Goal: Find specific page/section: Find specific page/section

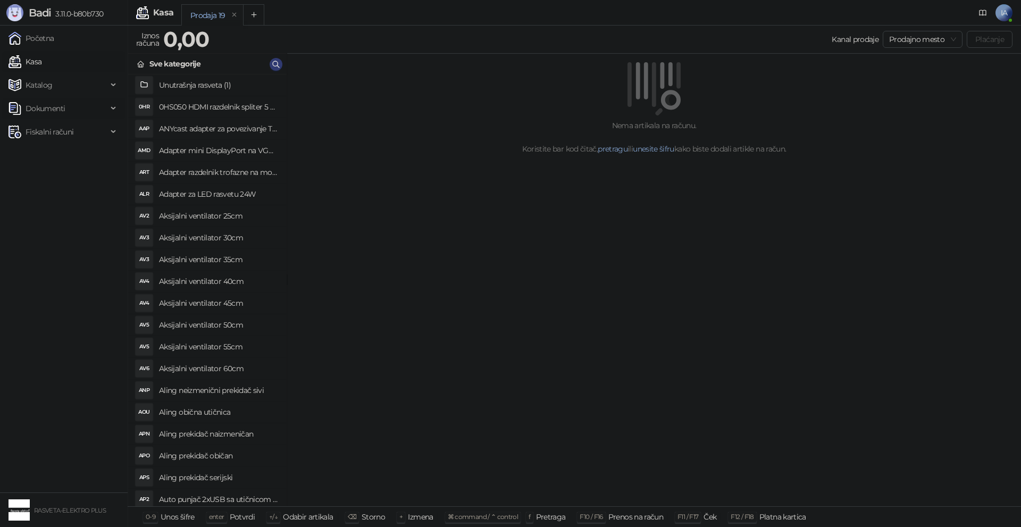
click at [56, 109] on span "Dokumenti" at bounding box center [45, 108] width 39 height 21
click at [50, 127] on link "Ulazni dokumenti" at bounding box center [52, 131] width 78 height 21
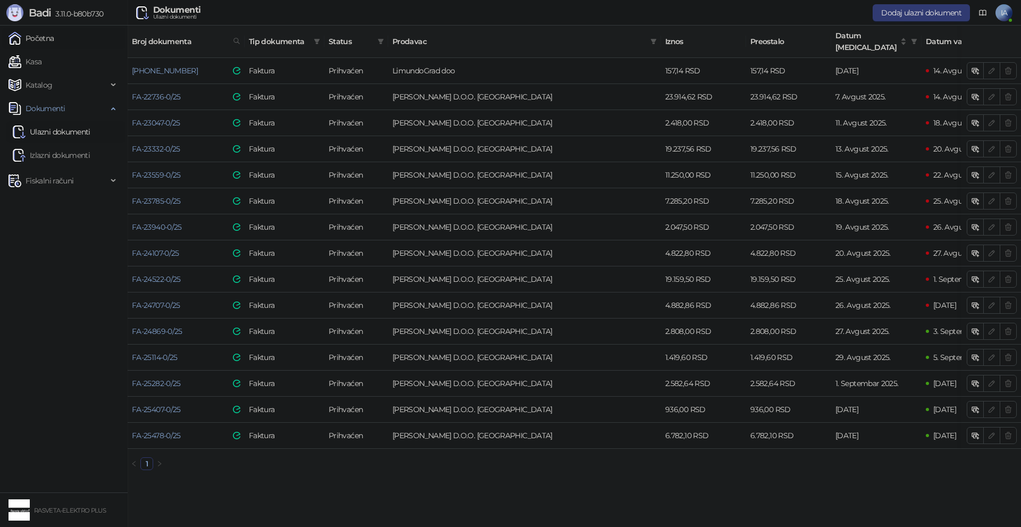
click at [40, 33] on link "Početna" at bounding box center [32, 38] width 46 height 21
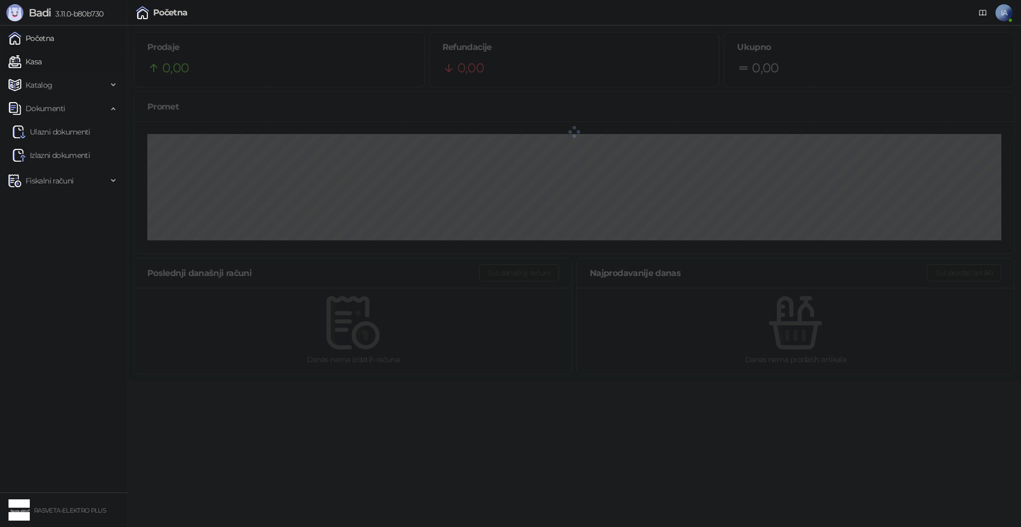
click at [41, 56] on link "Kasa" at bounding box center [25, 61] width 33 height 21
